Goal: Task Accomplishment & Management: Use online tool/utility

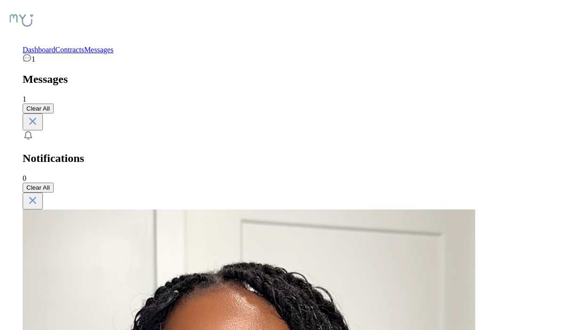
scroll to position [367, 0]
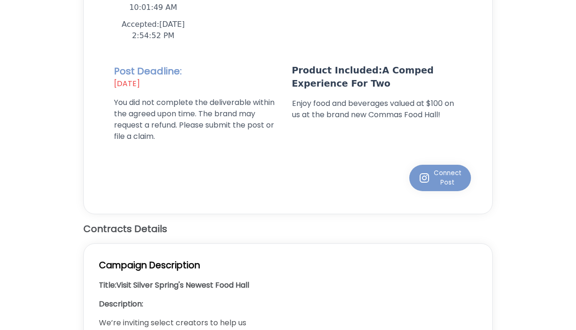
scroll to position [237, 0]
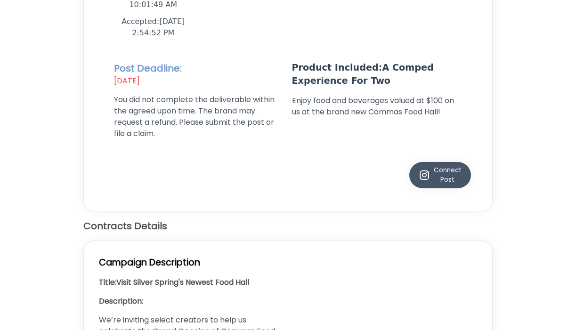
click at [456, 180] on div "Connect Post" at bounding box center [439, 175] width 43 height 19
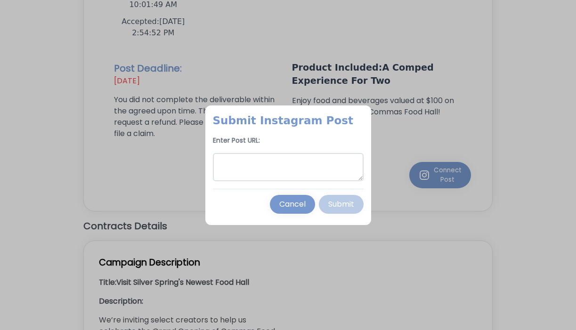
click at [267, 165] on textarea at bounding box center [288, 167] width 151 height 28
paste textarea "**********"
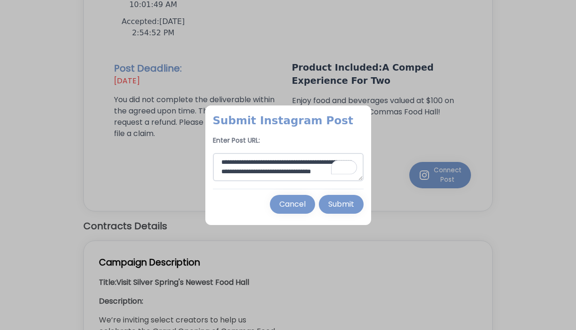
scroll to position [14, 0]
type textarea "**********"
click at [339, 202] on div "Submit" at bounding box center [341, 204] width 26 height 11
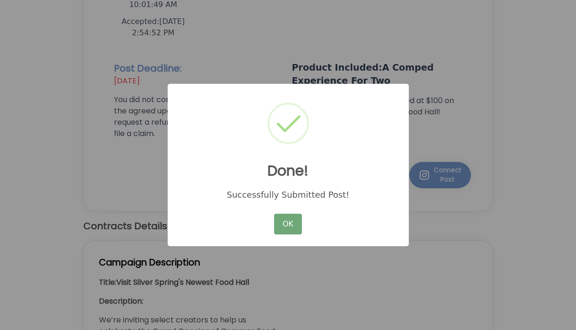
click at [287, 223] on button "OK" at bounding box center [287, 224] width 27 height 21
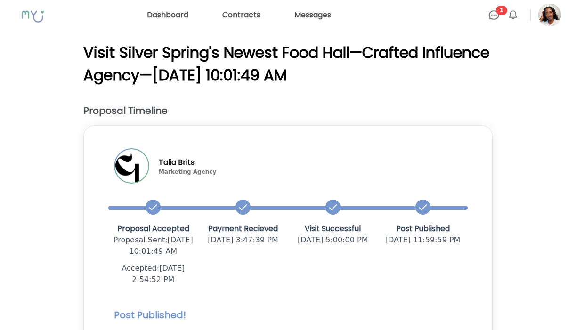
click at [496, 14] on img at bounding box center [493, 14] width 11 height 11
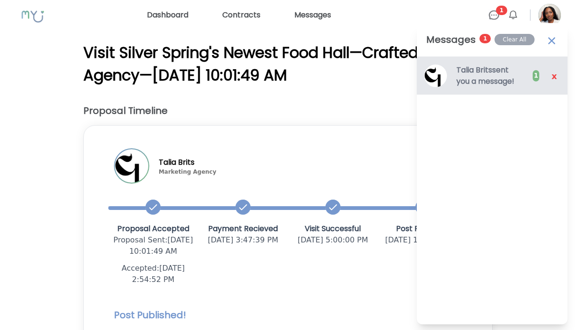
click at [492, 65] on h3 "Talia Brits sent you a message!" at bounding box center [489, 75] width 67 height 23
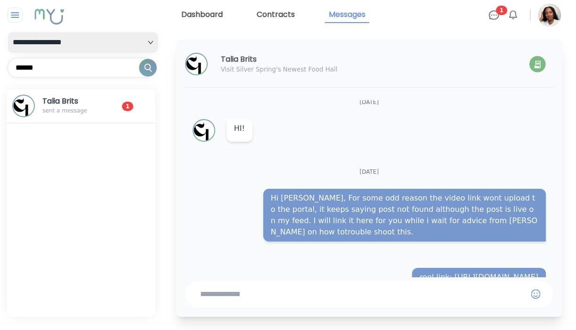
scroll to position [472, 0]
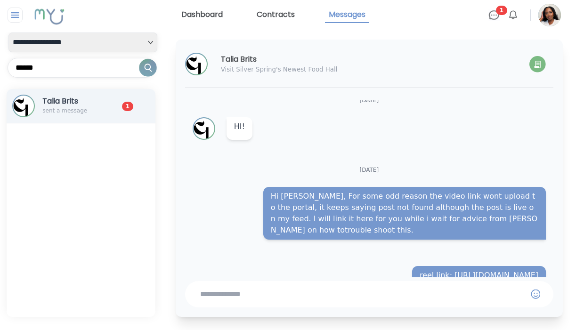
click at [89, 104] on h3 "Talia Brits" at bounding box center [73, 101] width 63 height 11
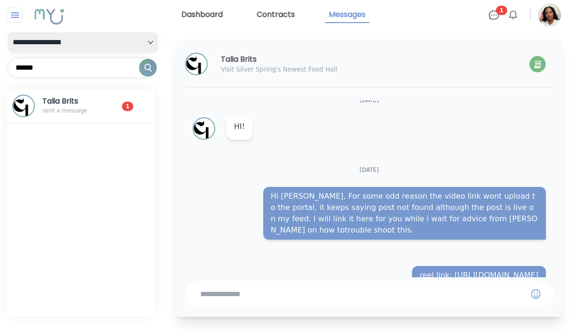
click at [206, 18] on link "Dashboard" at bounding box center [201, 15] width 49 height 16
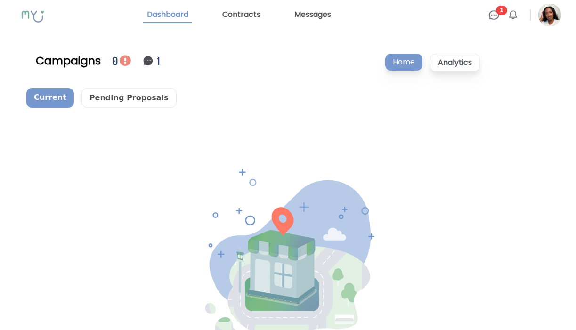
click at [126, 59] on img at bounding box center [125, 60] width 11 height 11
click at [114, 60] on div "0" at bounding box center [116, 61] width 8 height 16
click at [126, 60] on img at bounding box center [125, 60] width 11 height 11
click at [149, 59] on img at bounding box center [147, 60] width 11 height 11
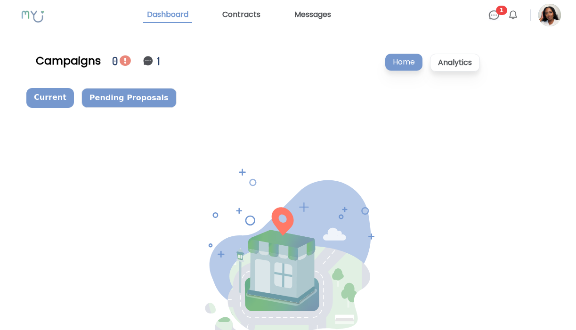
click at [128, 98] on p "Pending Proposals" at bounding box center [128, 98] width 95 height 20
click at [450, 58] on p "Analytics" at bounding box center [455, 63] width 50 height 18
